Goal: Transaction & Acquisition: Purchase product/service

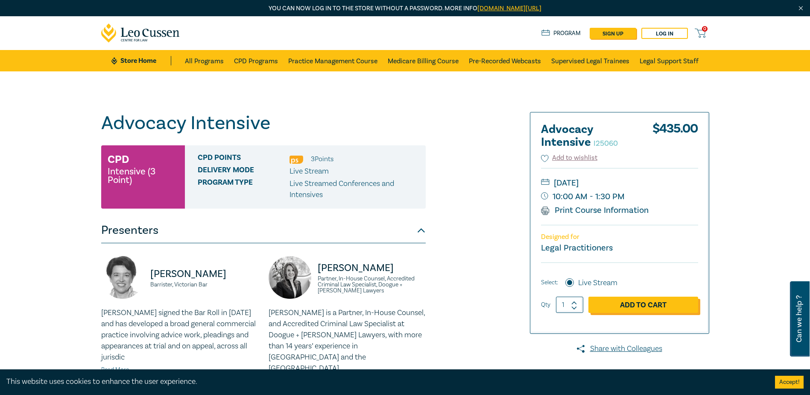
click at [613, 309] on link "Add to Cart" at bounding box center [644, 304] width 110 height 16
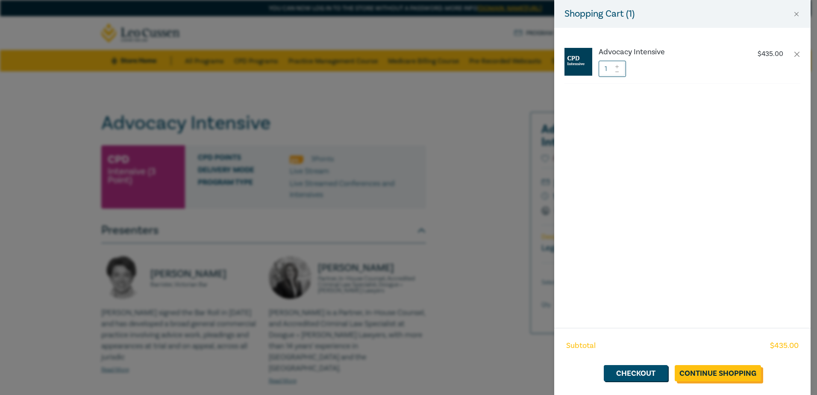
click at [733, 367] on link "Continue Shopping" at bounding box center [717, 373] width 86 height 16
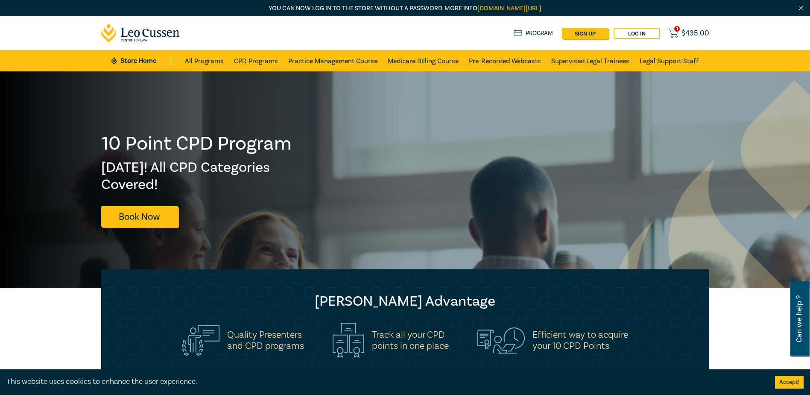
click at [694, 29] on span "$ 435.00" at bounding box center [696, 33] width 28 height 9
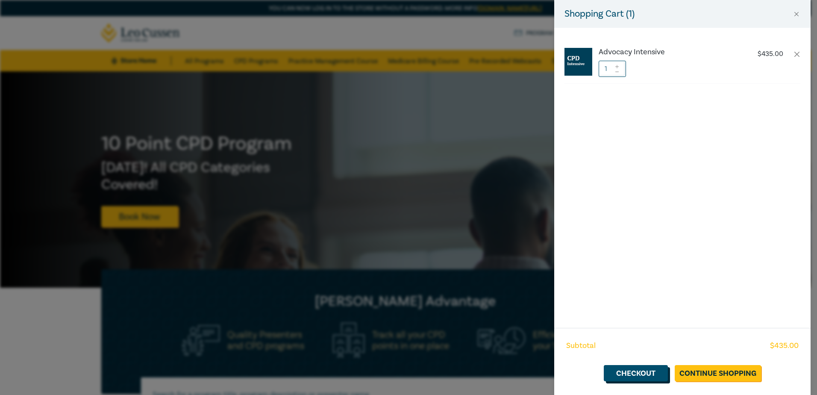
click at [640, 378] on link "Checkout" at bounding box center [636, 373] width 64 height 16
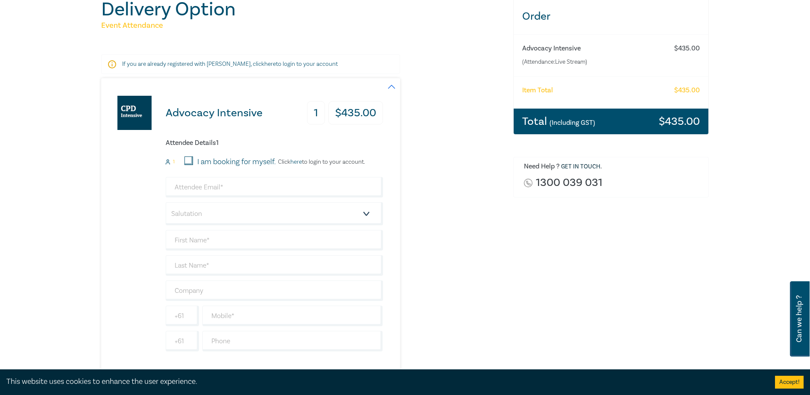
scroll to position [100, 0]
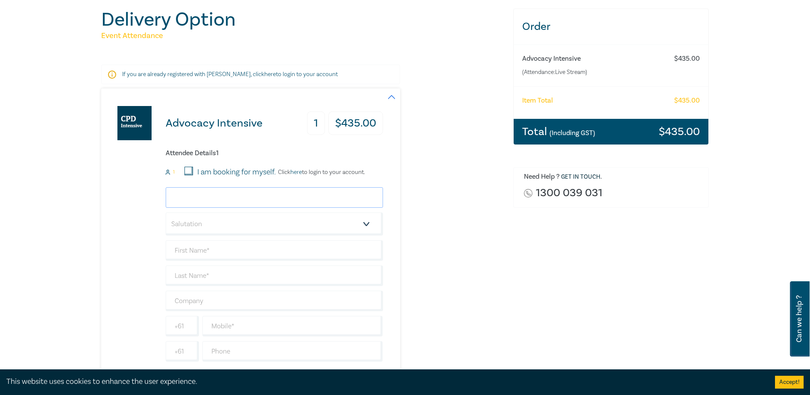
click at [212, 189] on input "email" at bounding box center [274, 197] width 217 height 21
type input "richard@rhmlaw.com.au"
type input "[PERSON_NAME]"
type input "RHM LAW"
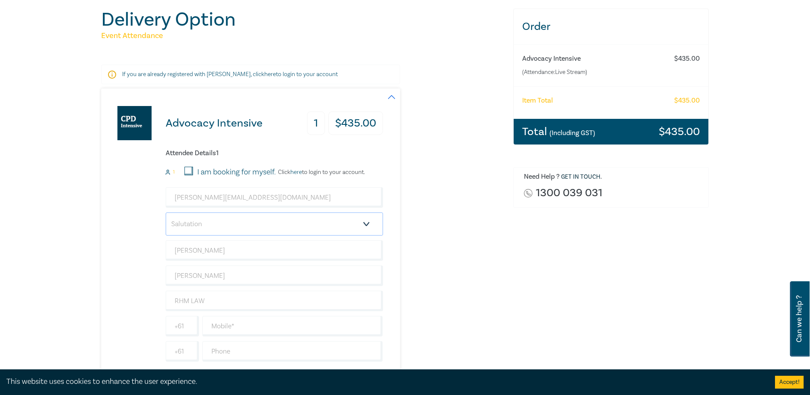
click at [289, 224] on select "Salutation Mr. Mrs. Ms. Miss Dr. Prof. Other" at bounding box center [274, 223] width 217 height 23
select select "Mr."
click at [166, 212] on select "Salutation Mr. Mrs. Ms. Miss Dr. Prof. Other" at bounding box center [274, 223] width 217 height 23
click at [42, 248] on div "Delivery Option Event Attendance If you are already registered with Leo Cussen,…" at bounding box center [405, 227] width 810 height 510
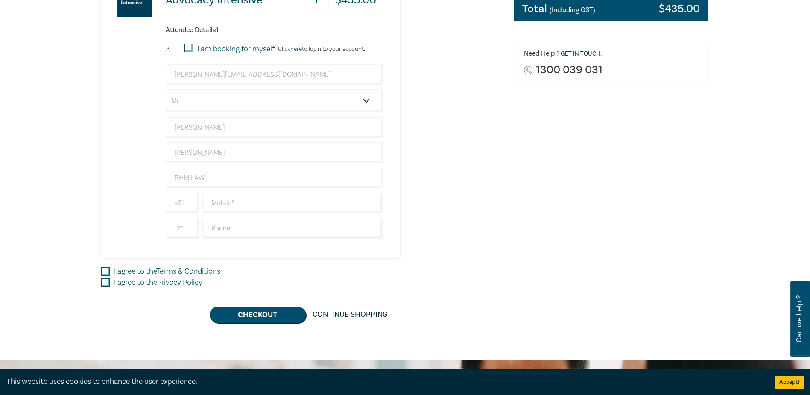
scroll to position [299, 0]
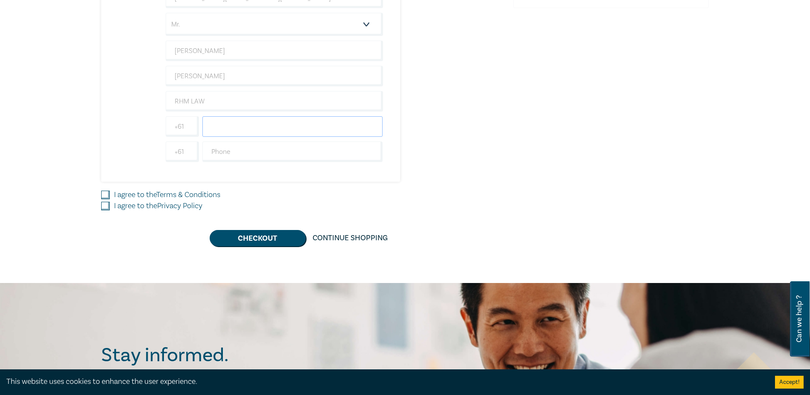
click at [284, 132] on input "text" at bounding box center [292, 126] width 181 height 21
type input "0467547277"
click at [299, 152] on input "text" at bounding box center [292, 151] width 181 height 21
type input "0393261117"
click at [101, 192] on input "I agree to the Terms & Conditions" at bounding box center [105, 195] width 9 height 9
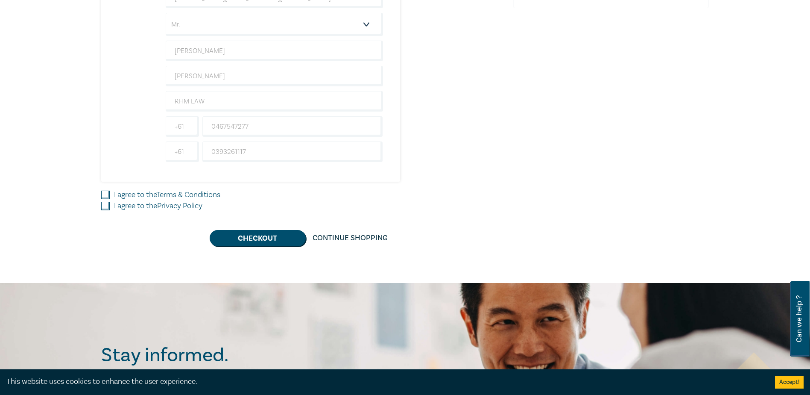
checkbox input "true"
click at [106, 202] on input "I agree to the Privacy Policy" at bounding box center [105, 206] width 9 height 9
checkbox input "true"
click at [249, 240] on button "Checkout" at bounding box center [258, 238] width 96 height 16
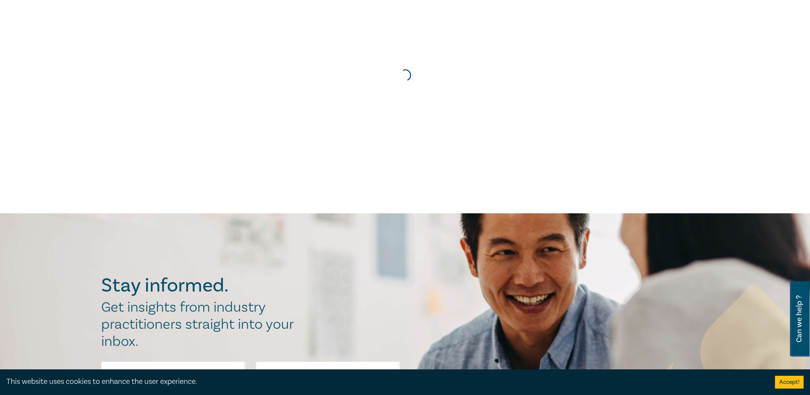
scroll to position [0, 0]
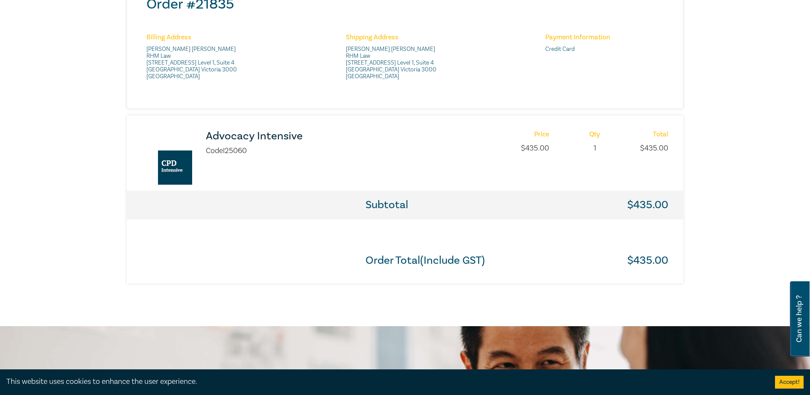
scroll to position [399, 0]
